Goal: Book appointment/travel/reservation

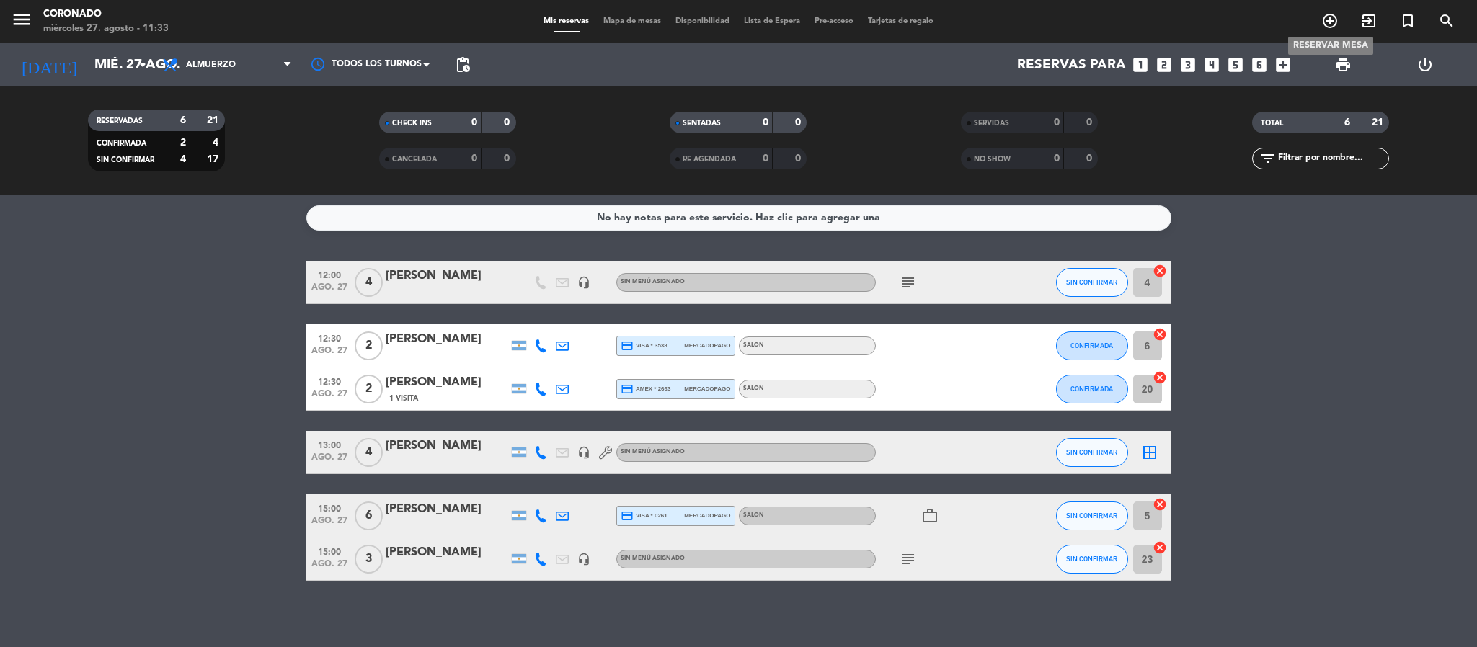
click at [1319, 24] on span "add_circle_outline" at bounding box center [1330, 21] width 39 height 25
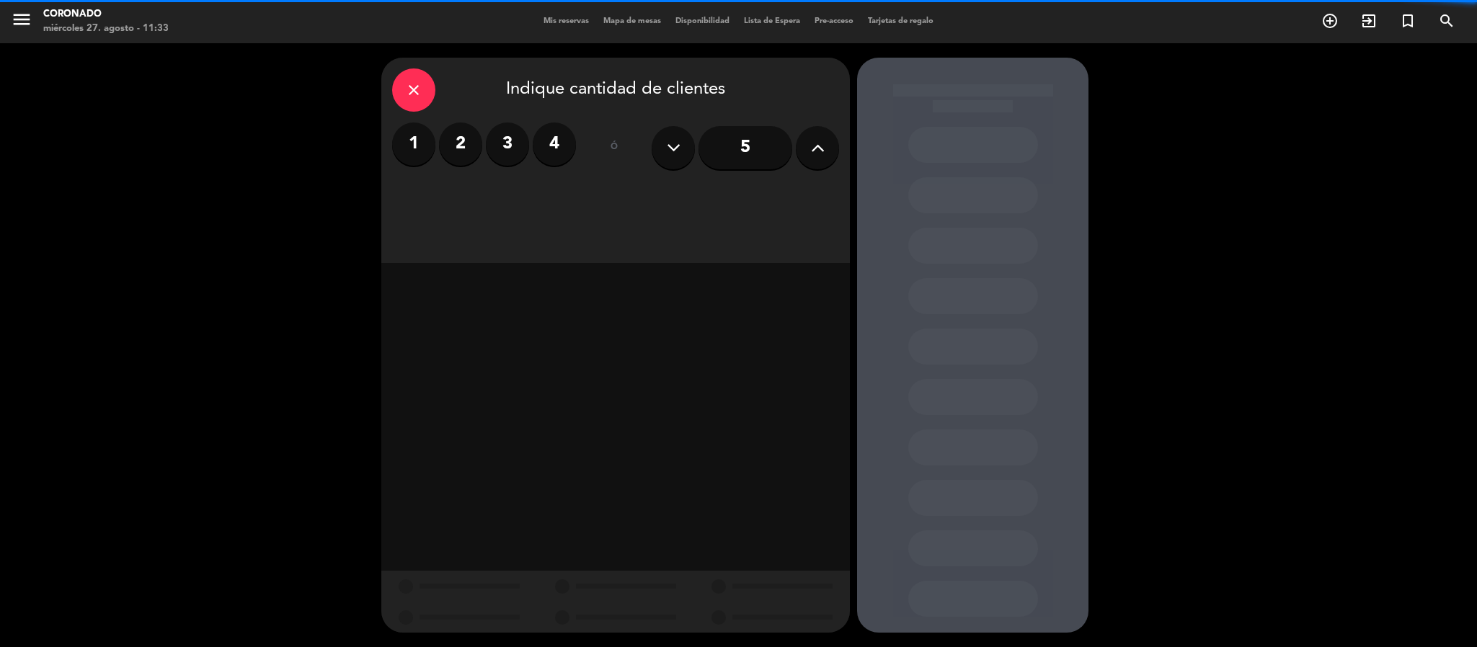
click at [534, 151] on label "4" at bounding box center [554, 144] width 43 height 43
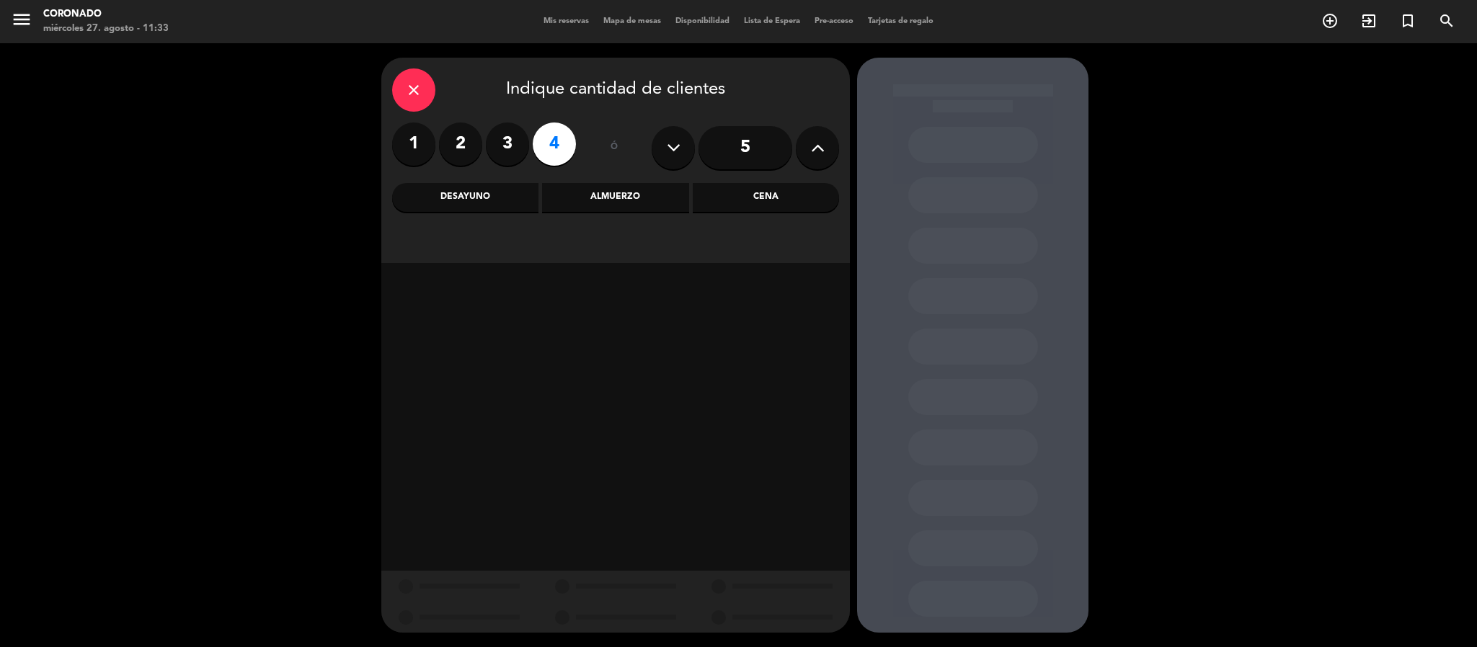
click at [474, 151] on label "2" at bounding box center [460, 144] width 43 height 43
click at [626, 193] on div "Almuerzo" at bounding box center [615, 197] width 146 height 29
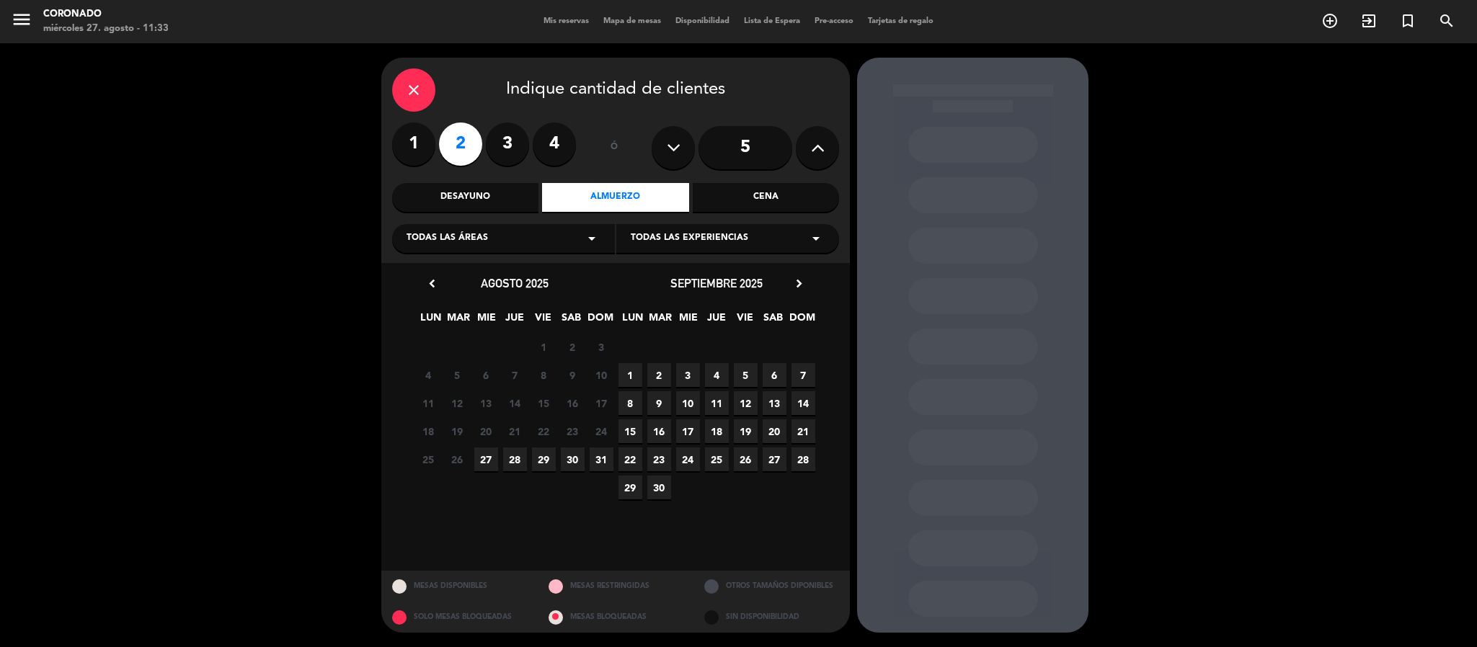
click at [490, 454] on span "27" at bounding box center [486, 460] width 24 height 24
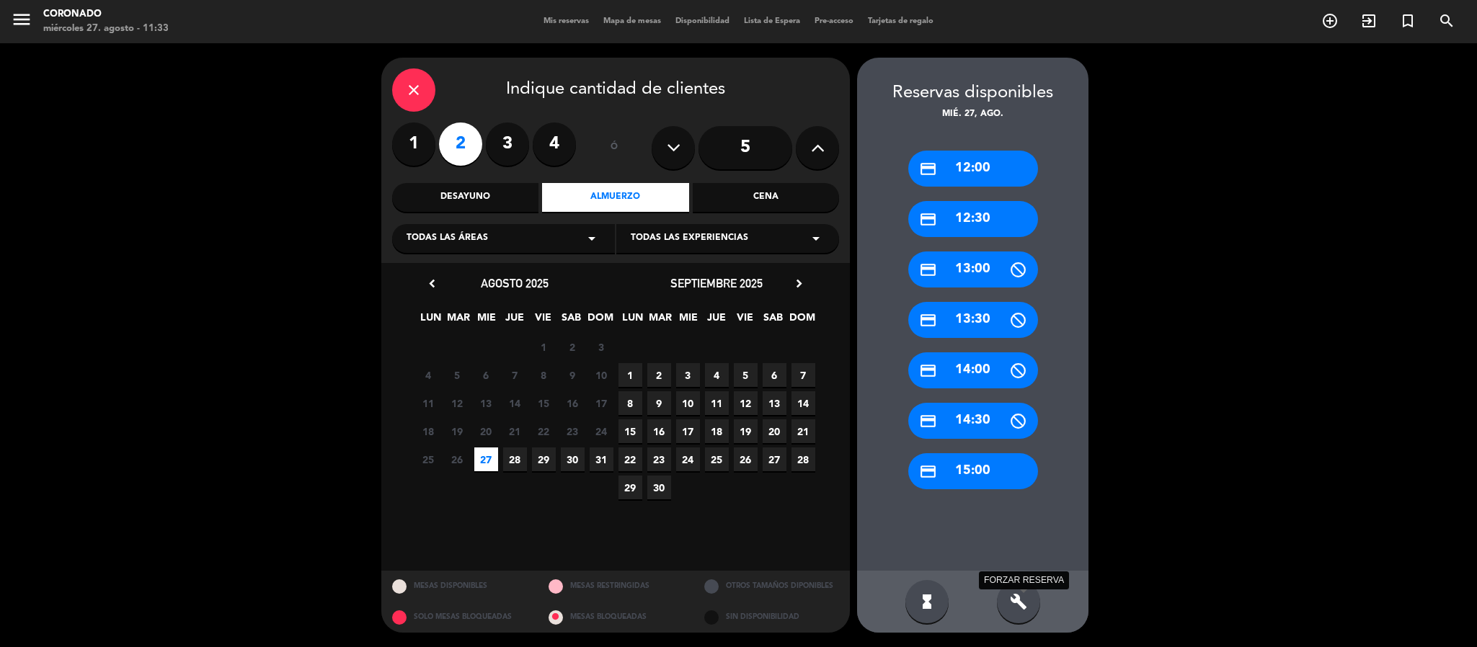
click at [1023, 595] on icon "build" at bounding box center [1018, 601] width 17 height 17
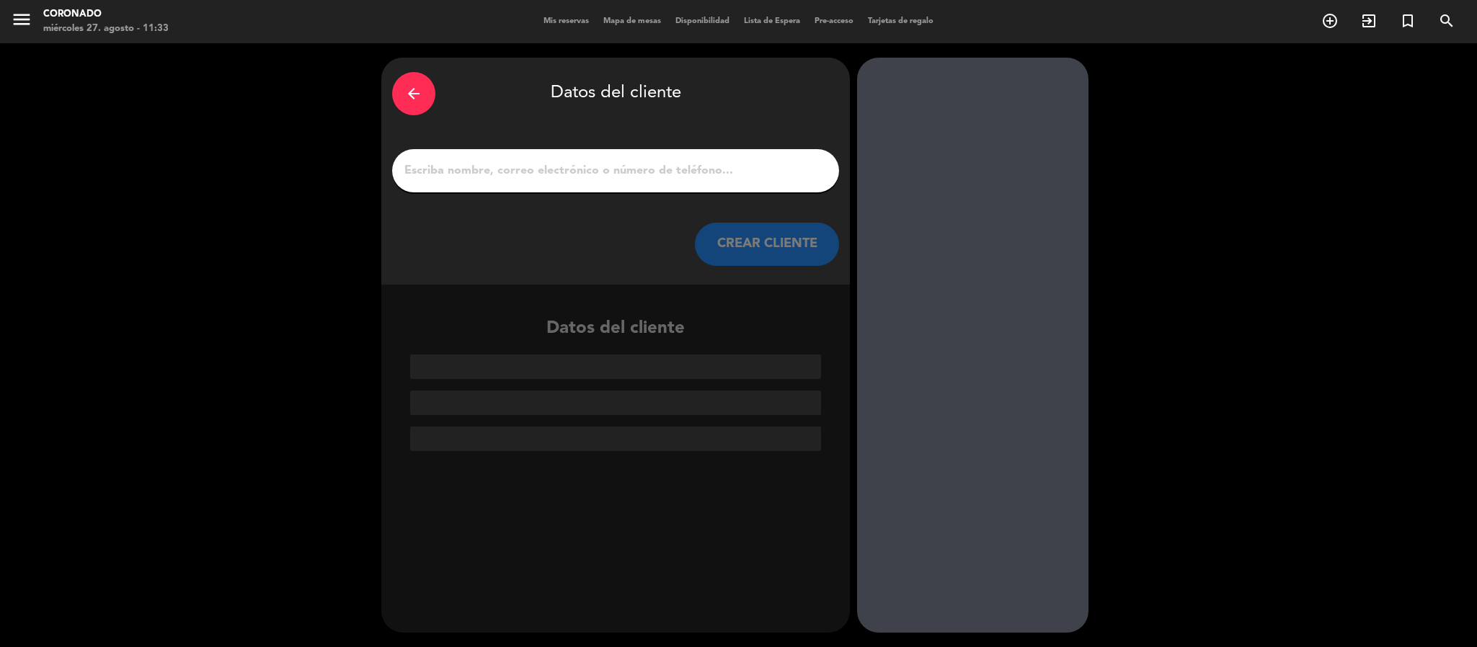
click at [591, 177] on input "1" at bounding box center [615, 171] width 425 height 20
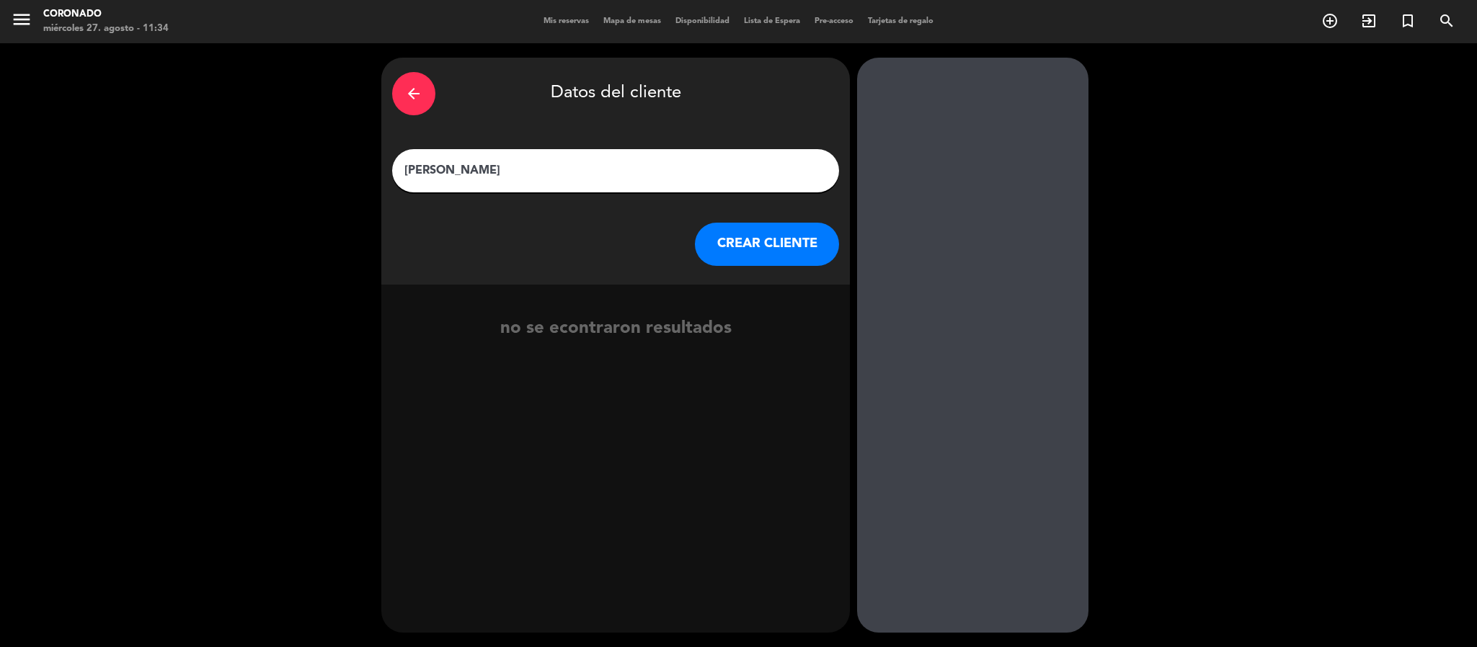
type input "[PERSON_NAME]"
click at [757, 229] on button "CREAR CLIENTE" at bounding box center [767, 244] width 144 height 43
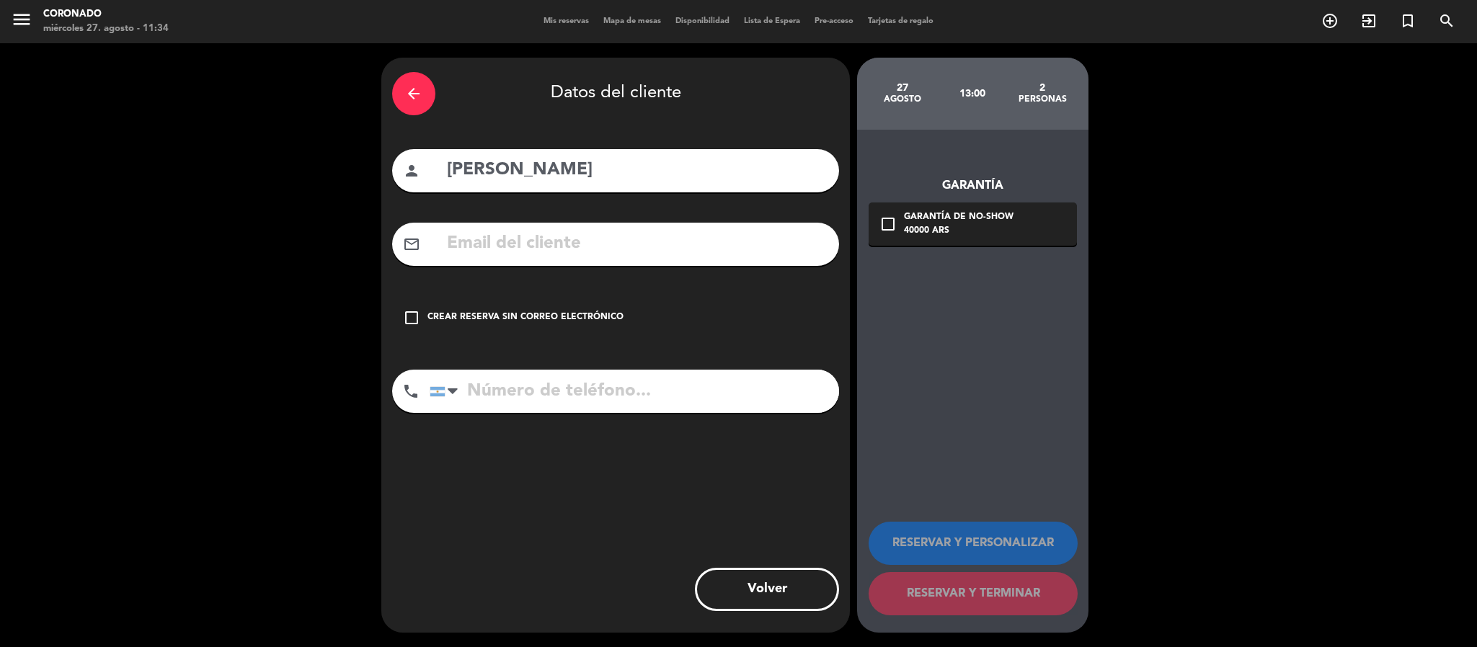
click at [510, 390] on input "tel" at bounding box center [635, 391] width 410 height 43
type input "1131898350"
click at [601, 308] on div "check_box_outline_blank Crear reserva sin correo electrónico" at bounding box center [615, 317] width 447 height 43
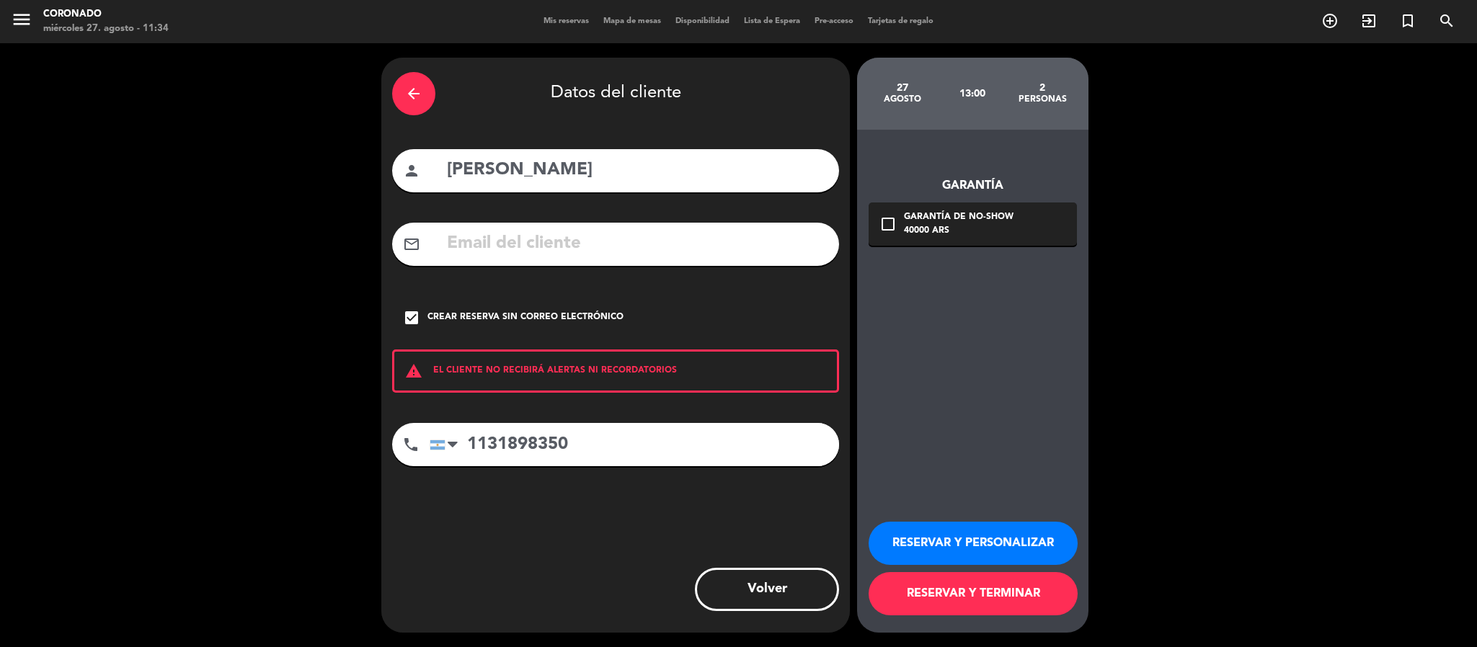
click at [978, 543] on button "RESERVAR Y PERSONALIZAR" at bounding box center [973, 543] width 209 height 43
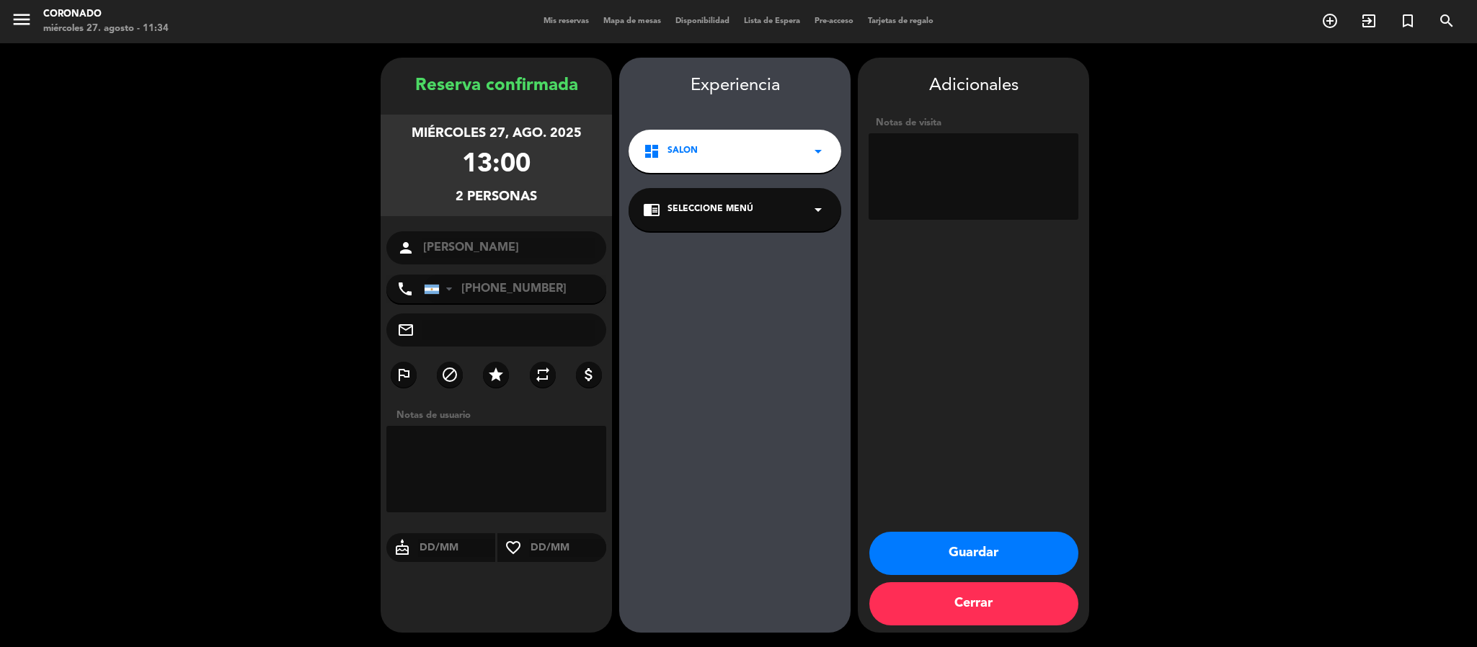
click at [986, 177] on textarea at bounding box center [974, 176] width 210 height 87
click at [474, 340] on div "mail_outline" at bounding box center [496, 330] width 220 height 33
drag, startPoint x: 924, startPoint y: 548, endPoint x: 913, endPoint y: 544, distance: 12.3
click at [922, 545] on button "Guardar" at bounding box center [974, 553] width 209 height 43
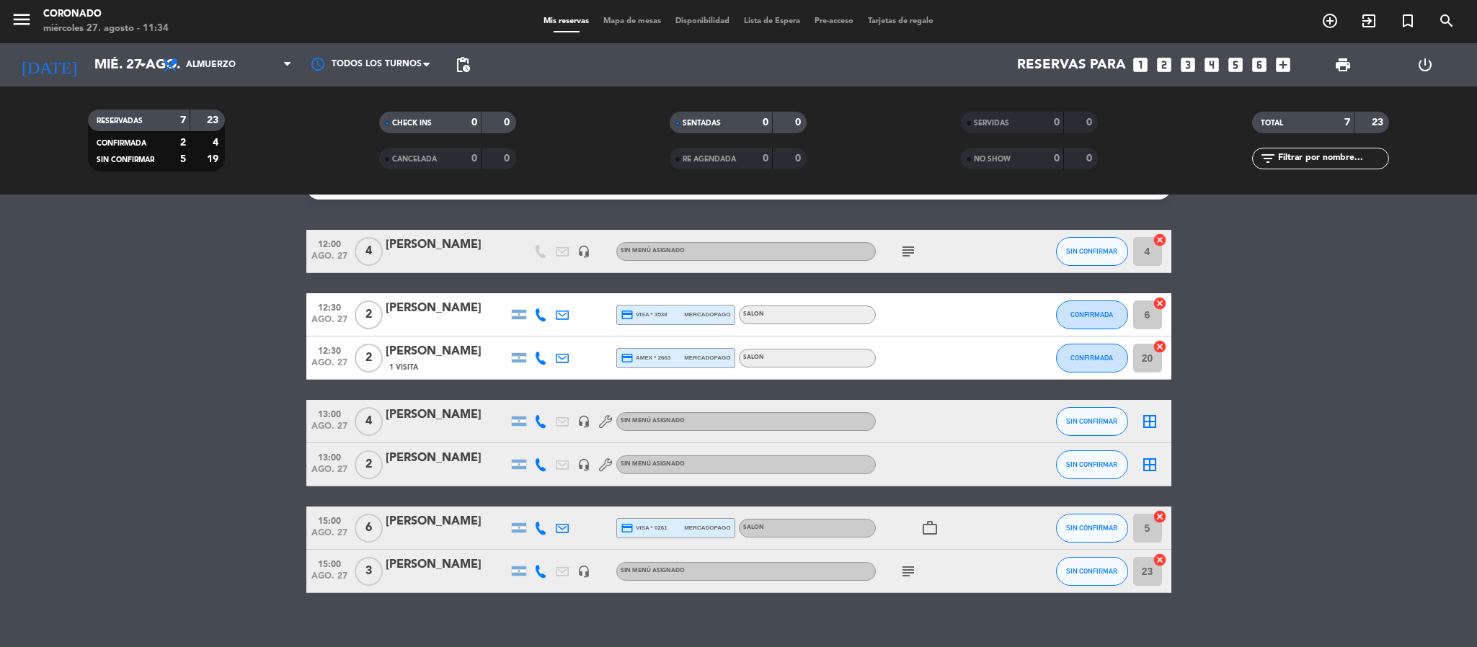
scroll to position [48, 0]
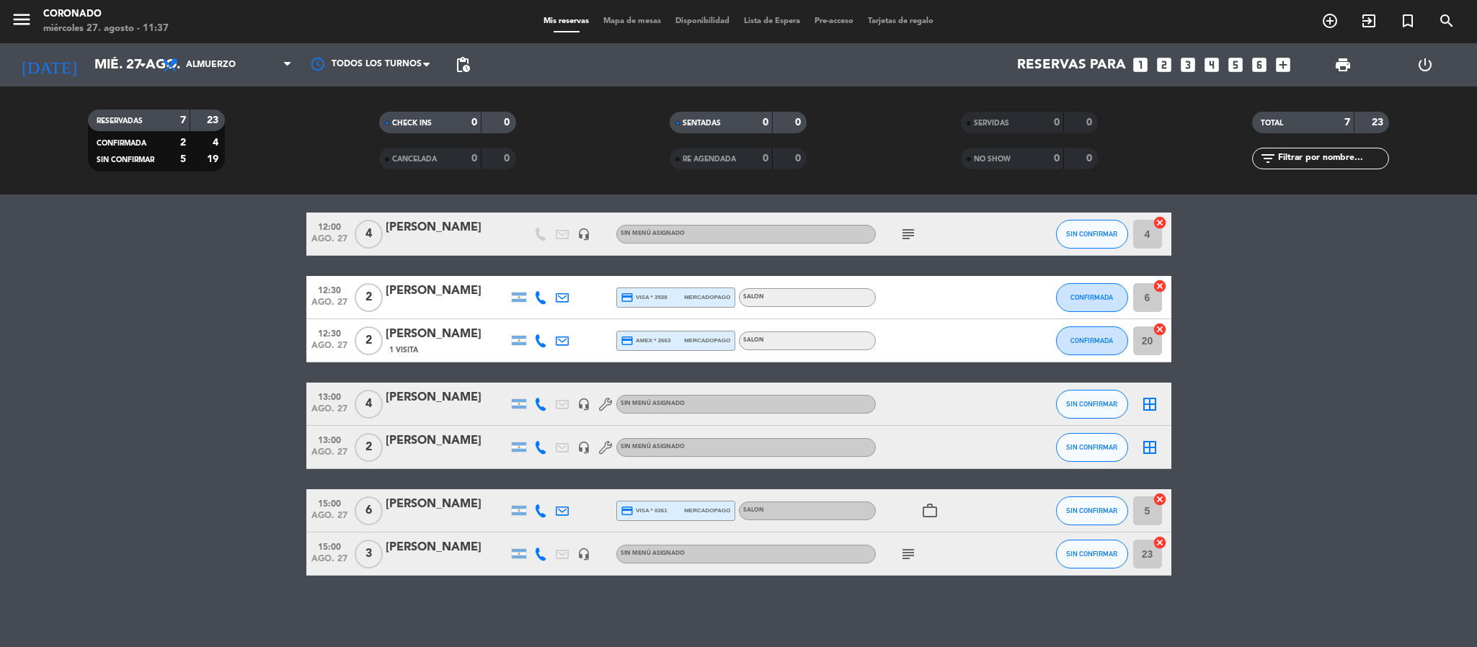
click at [1145, 402] on icon "border_all" at bounding box center [1149, 404] width 17 height 17
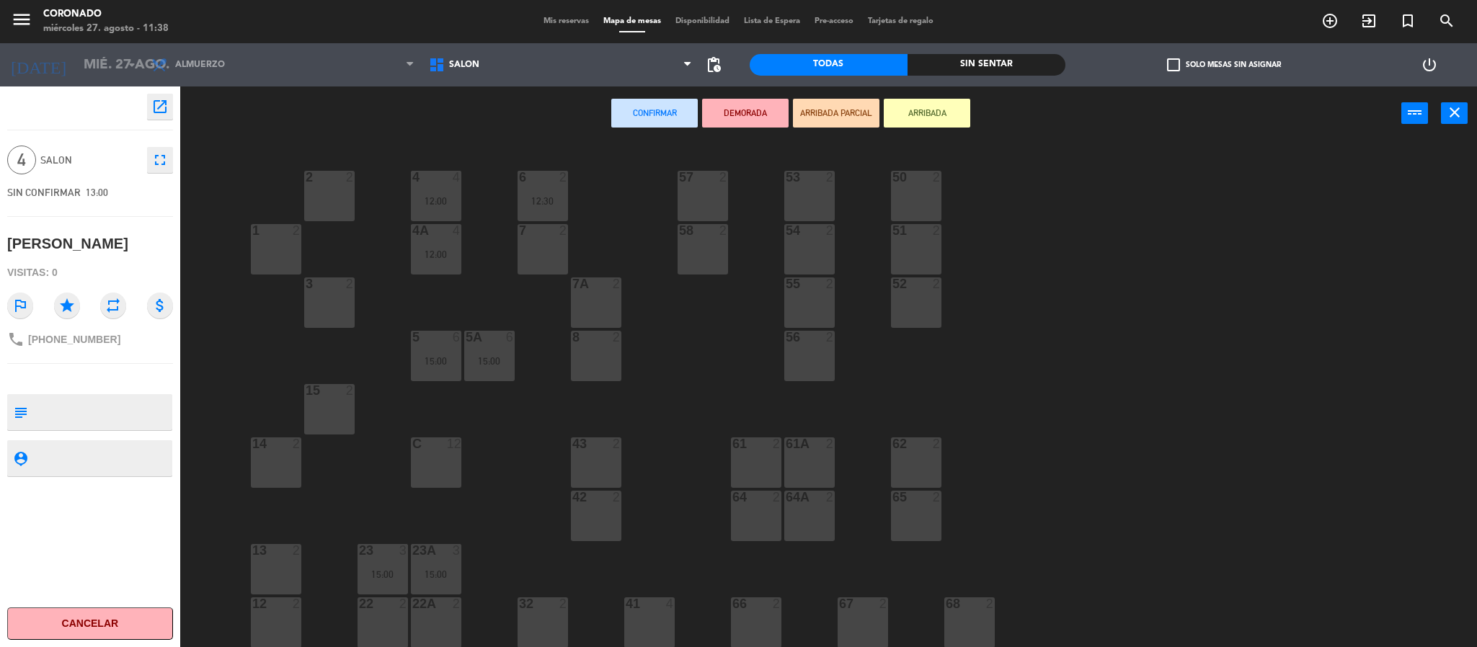
click at [24, 159] on span "4" at bounding box center [21, 160] width 29 height 29
click at [159, 164] on icon "fullscreen" at bounding box center [159, 159] width 17 height 17
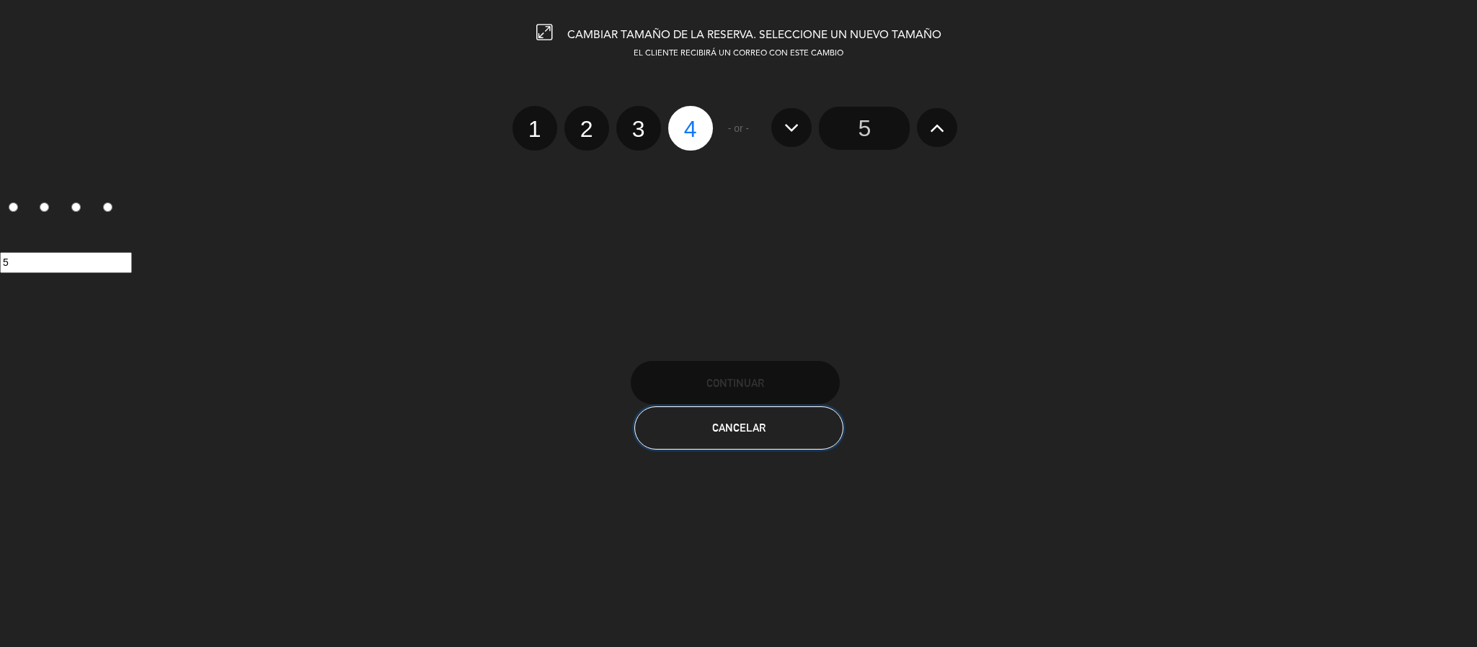
click at [729, 425] on span "Cancelar" at bounding box center [738, 428] width 53 height 12
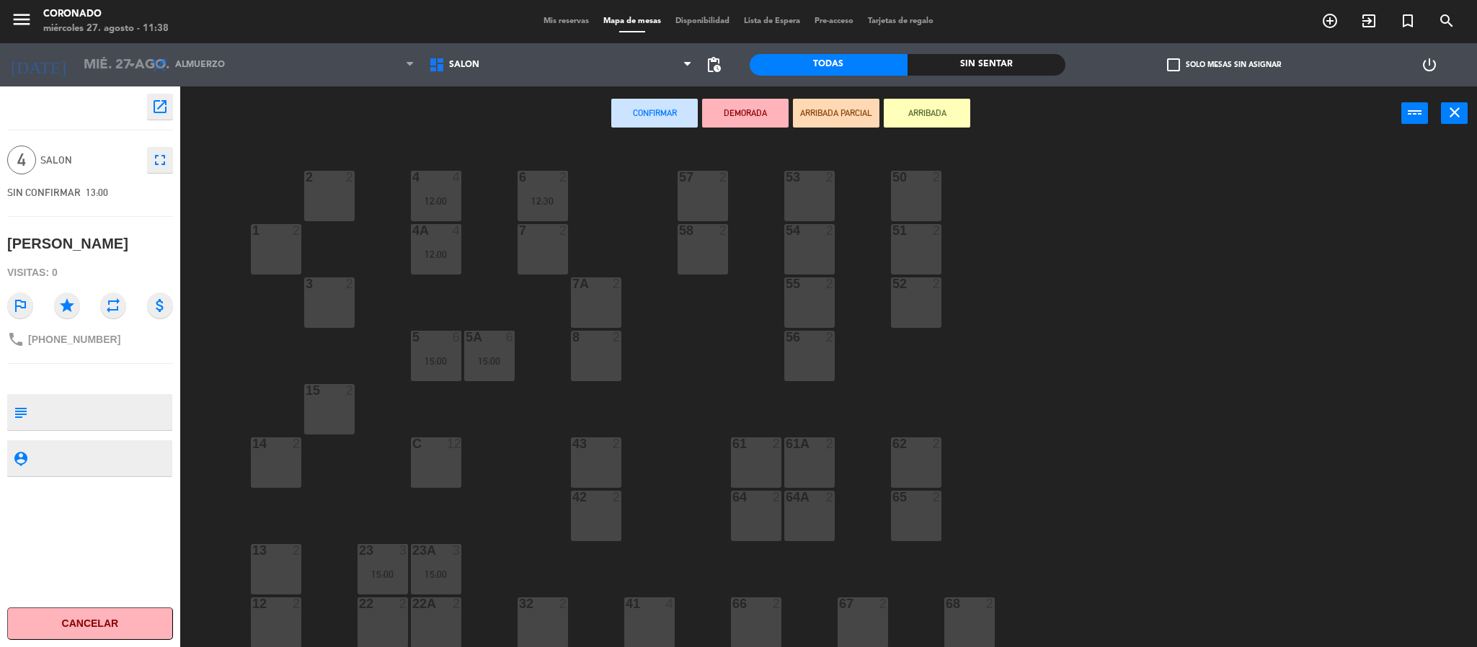
click at [563, 15] on div "Mis reservas Mapa de mesas Disponibilidad Lista de Espera Pre-acceso Tarjetas d…" at bounding box center [738, 21] width 404 height 13
click at [560, 27] on div "Mis reservas Mapa de mesas Disponibilidad Lista de Espera Pre-acceso Tarjetas d…" at bounding box center [738, 21] width 404 height 13
click at [561, 22] on span "Mis reservas" at bounding box center [566, 21] width 60 height 8
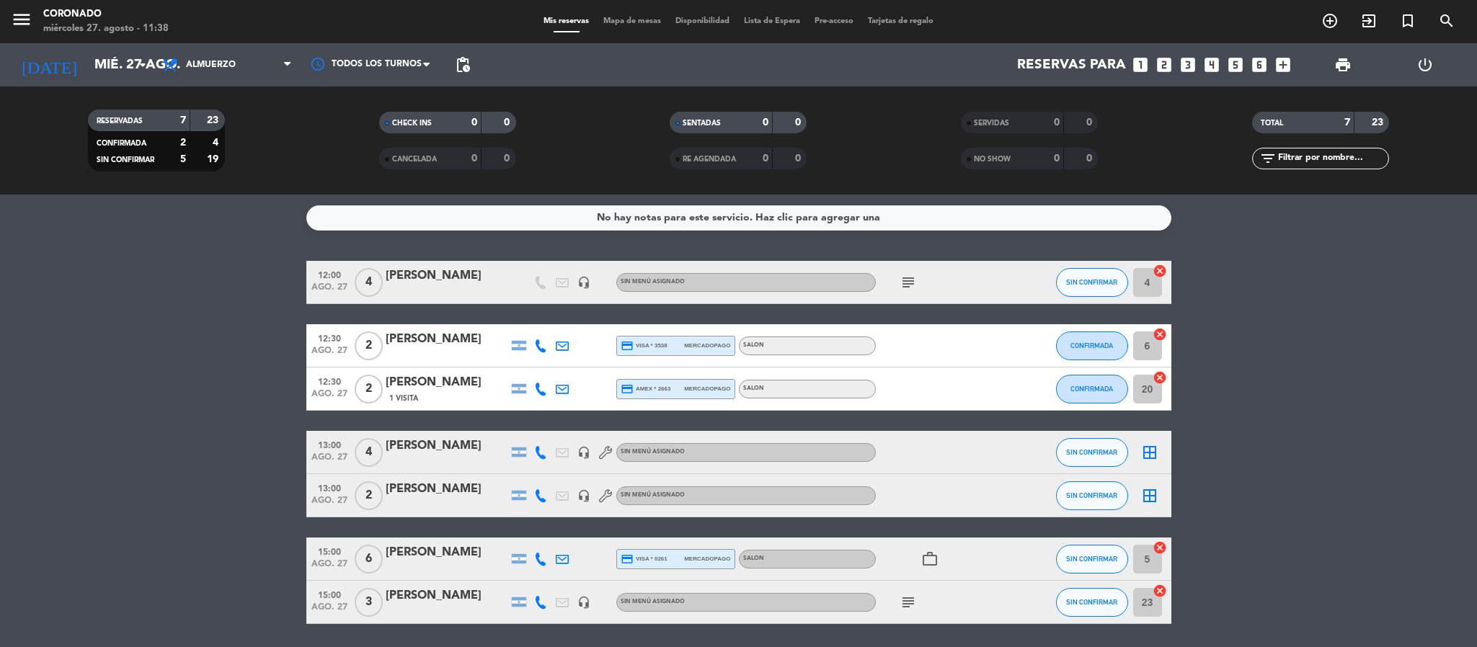
click at [456, 457] on div at bounding box center [447, 462] width 123 height 12
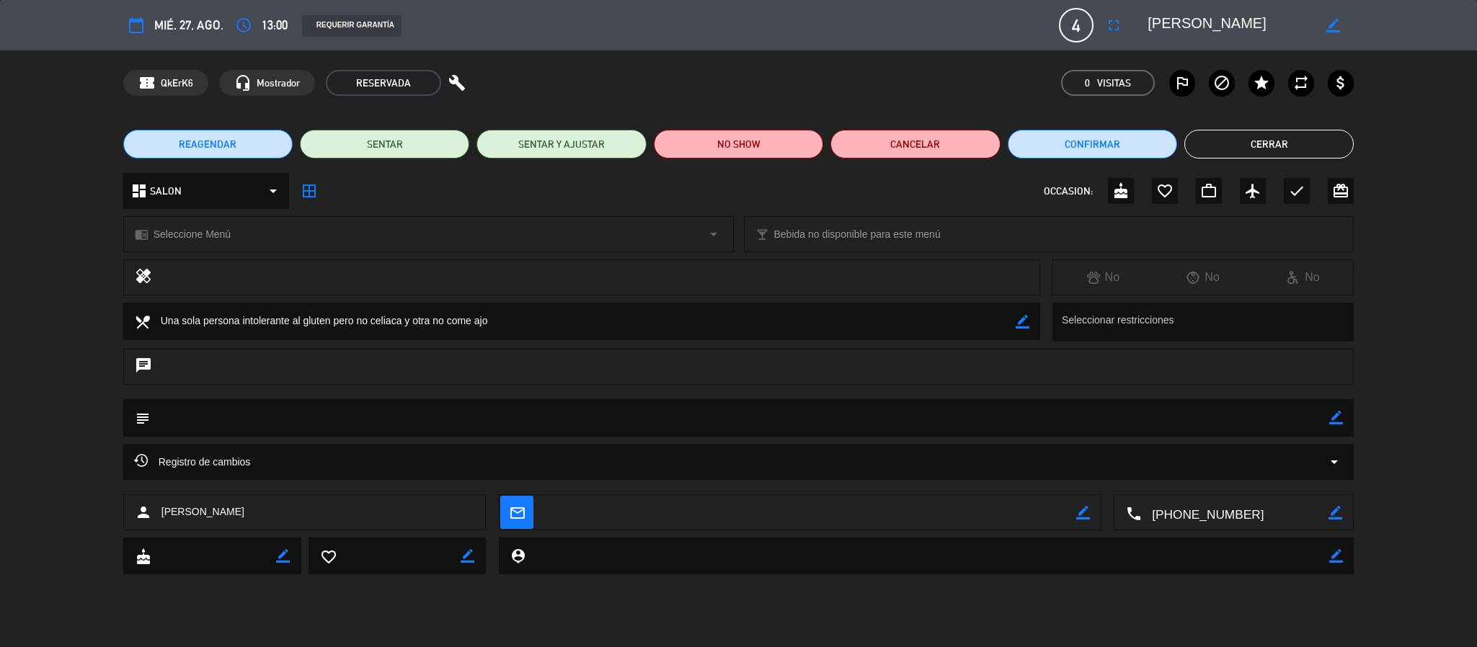
click at [260, 193] on div "dashboard SALON arrow_drop_down" at bounding box center [206, 191] width 166 height 36
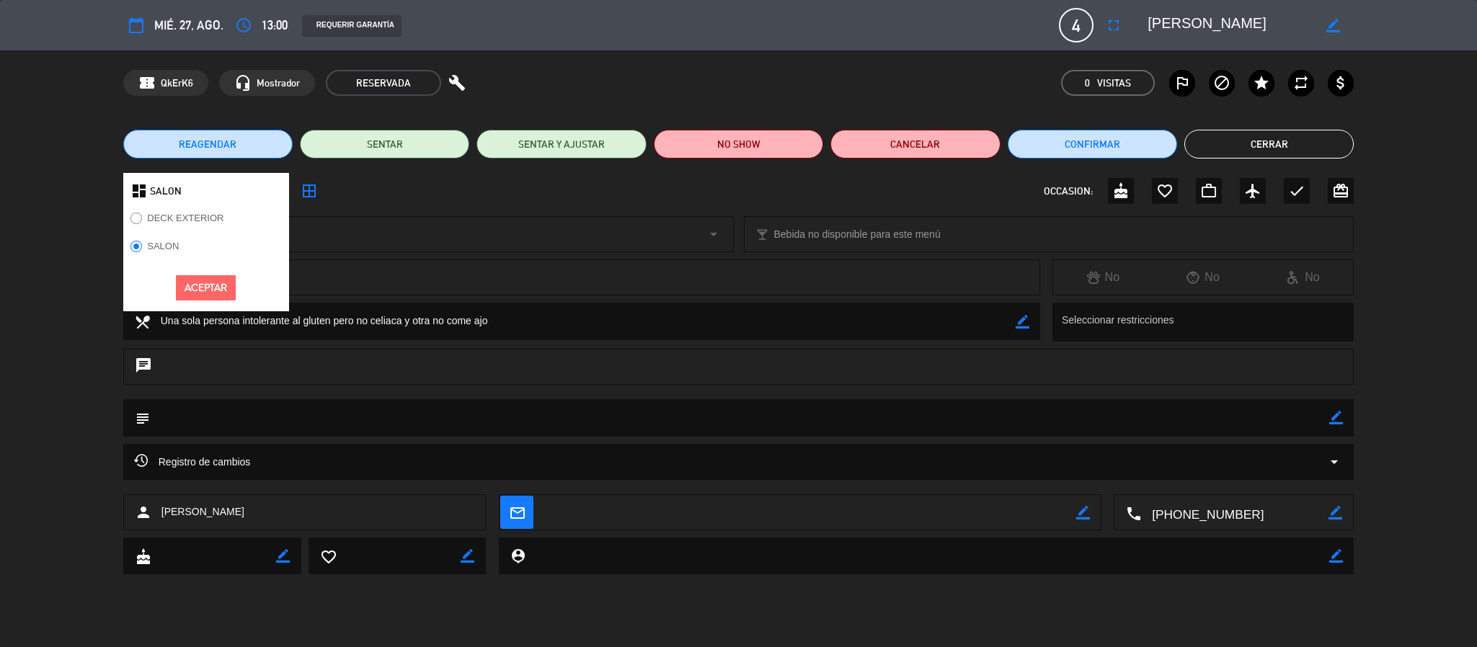
click at [173, 223] on label "DECK EXTERIOR" at bounding box center [185, 217] width 76 height 9
click at [203, 296] on button "Aceptar" at bounding box center [206, 287] width 60 height 25
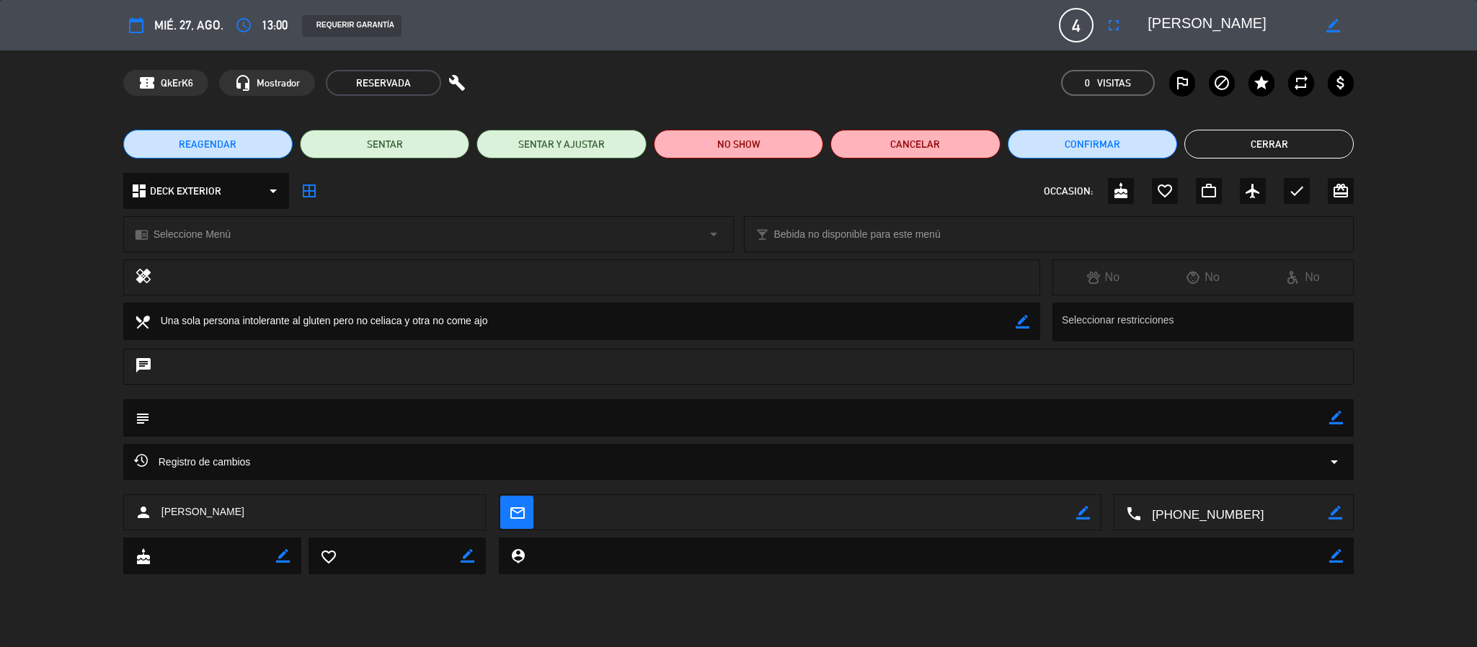
click at [1224, 130] on button "Cerrar" at bounding box center [1269, 144] width 169 height 29
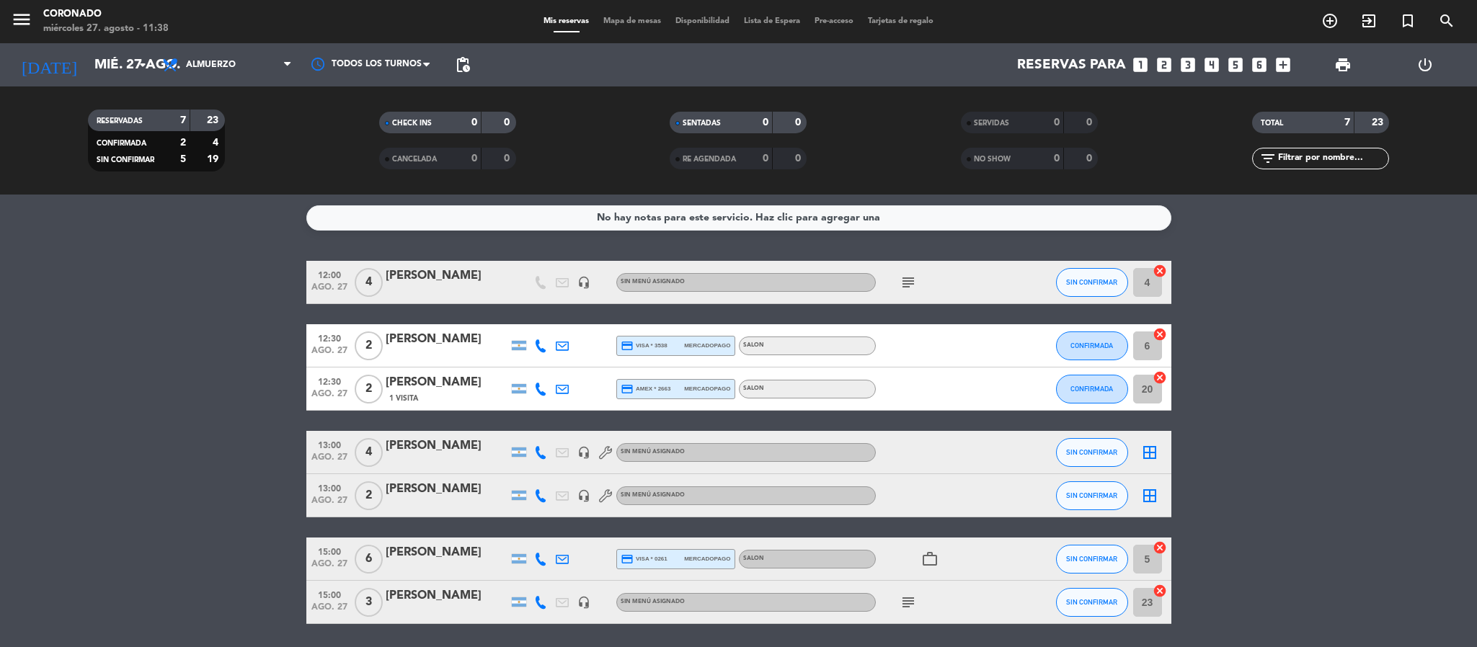
click at [444, 456] on div at bounding box center [447, 462] width 123 height 12
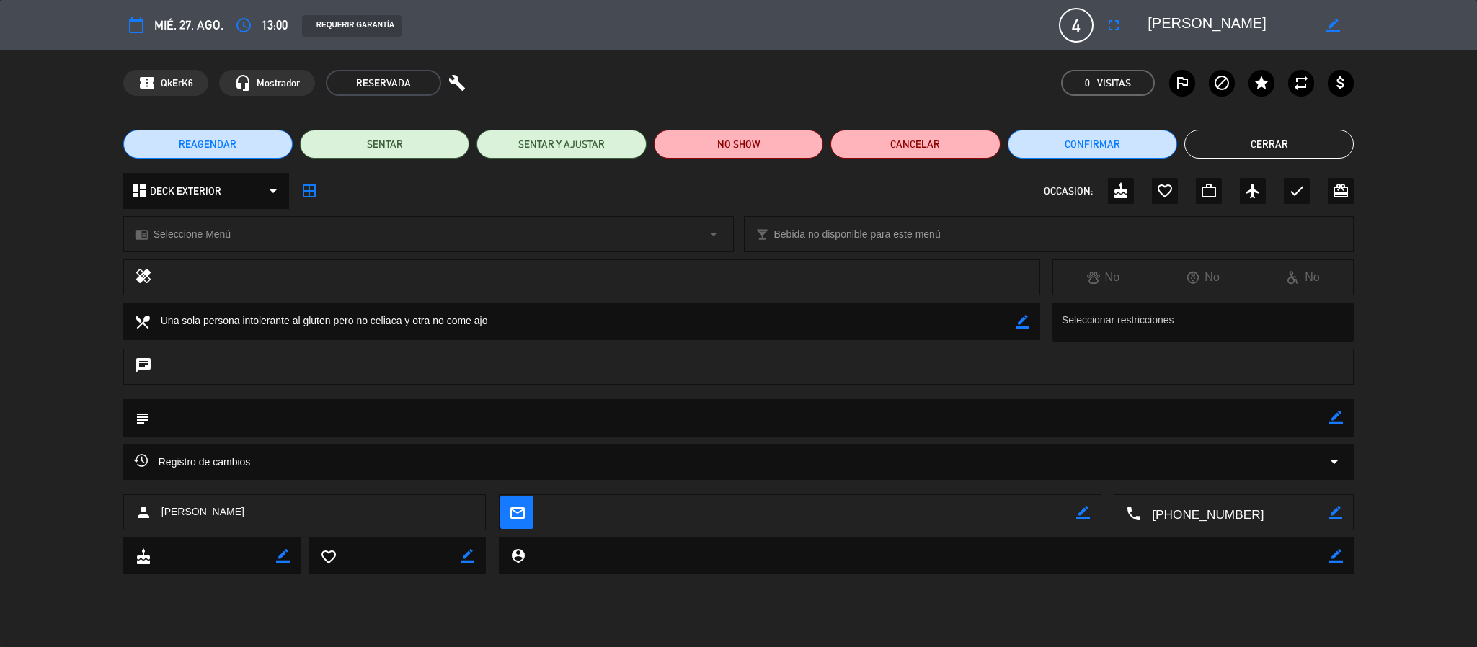
drag, startPoint x: 1331, startPoint y: 422, endPoint x: 1229, endPoint y: 422, distance: 102.4
click at [1332, 422] on icon "border_color" at bounding box center [1336, 418] width 14 height 14
click at [1094, 420] on textarea at bounding box center [740, 417] width 1180 height 37
type textarea "Ubicar en Deck"
click at [1341, 422] on icon at bounding box center [1336, 418] width 14 height 14
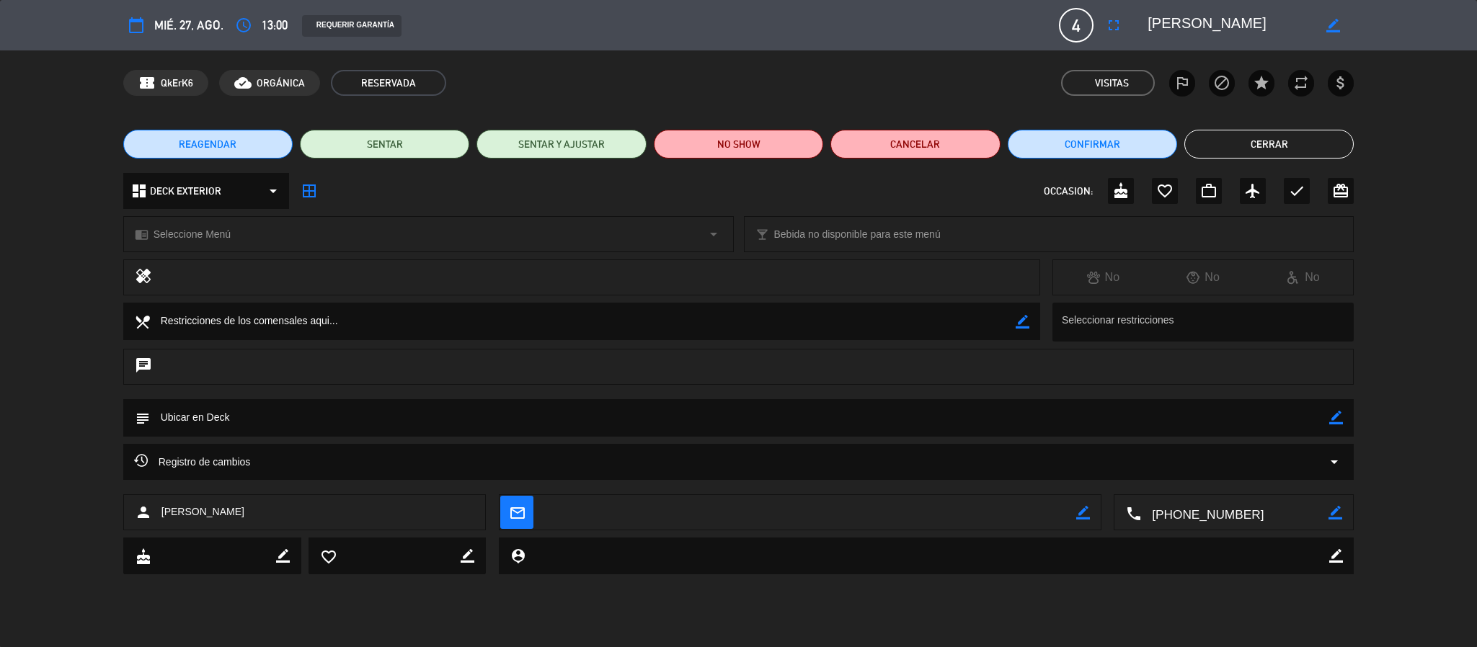
click at [1234, 135] on button "Cerrar" at bounding box center [1269, 144] width 169 height 29
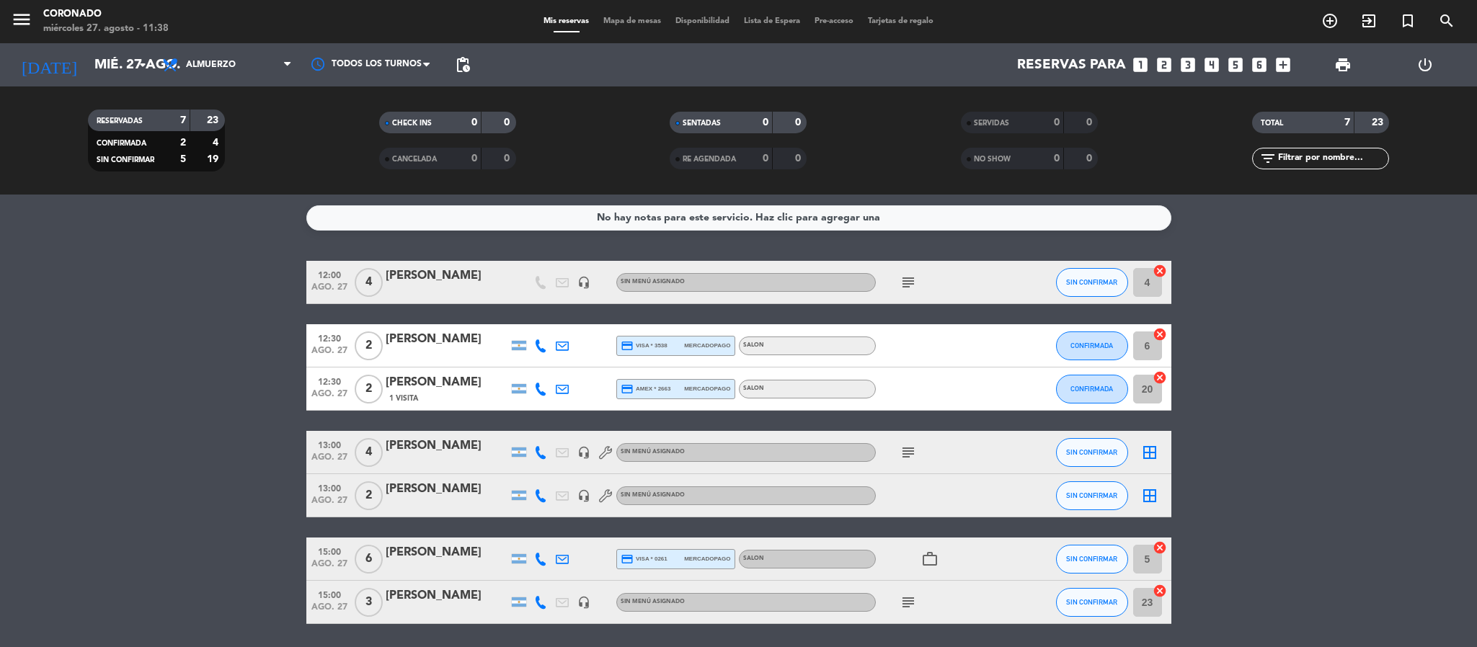
click at [917, 459] on span "subject" at bounding box center [909, 452] width 22 height 17
click at [911, 455] on icon "subject" at bounding box center [908, 452] width 17 height 17
click at [52, 416] on bookings-row "12:00 ago. 27 4 [PERSON_NAME] headset_mic Sin menú asignado subject SIN CONFIRM…" at bounding box center [738, 442] width 1477 height 363
